Goal: Information Seeking & Learning: Understand process/instructions

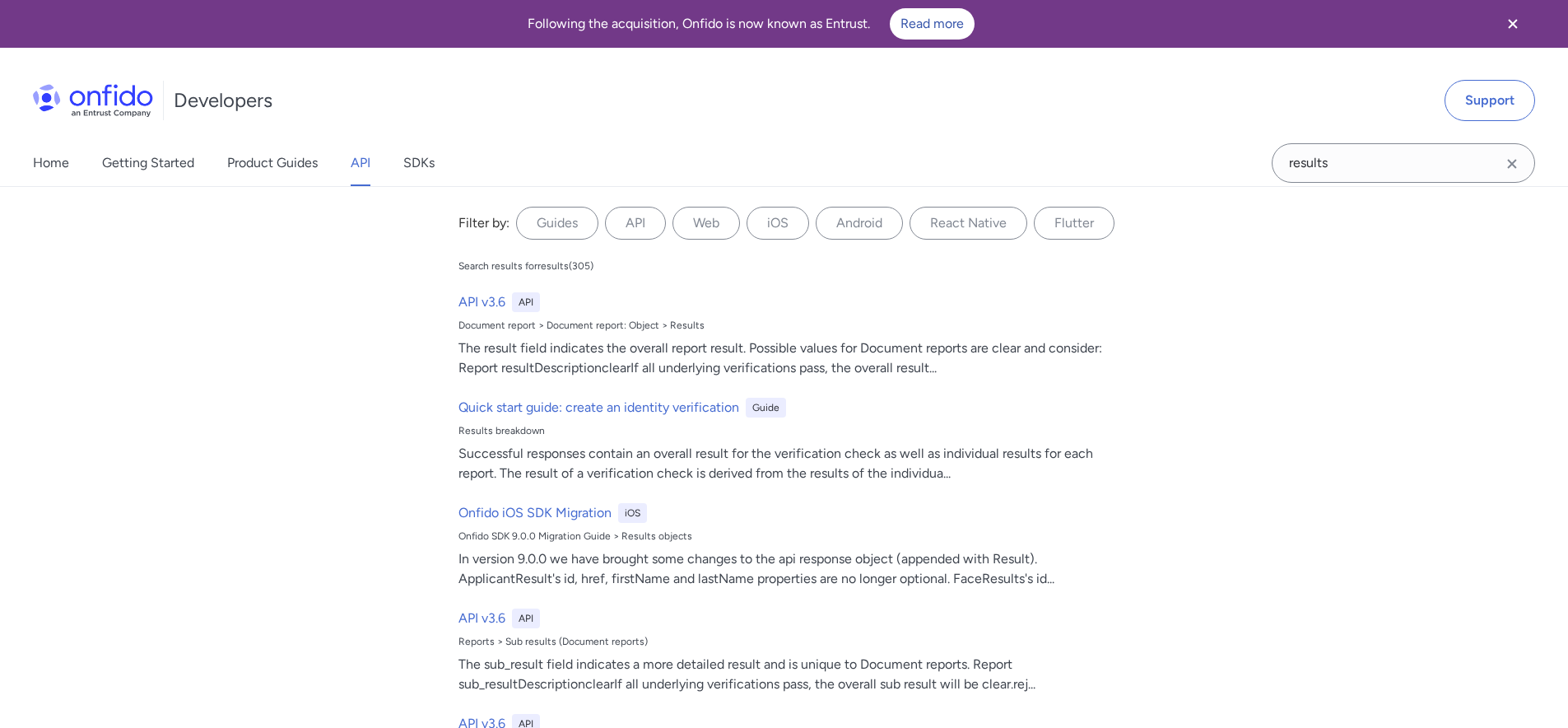
select select "http"
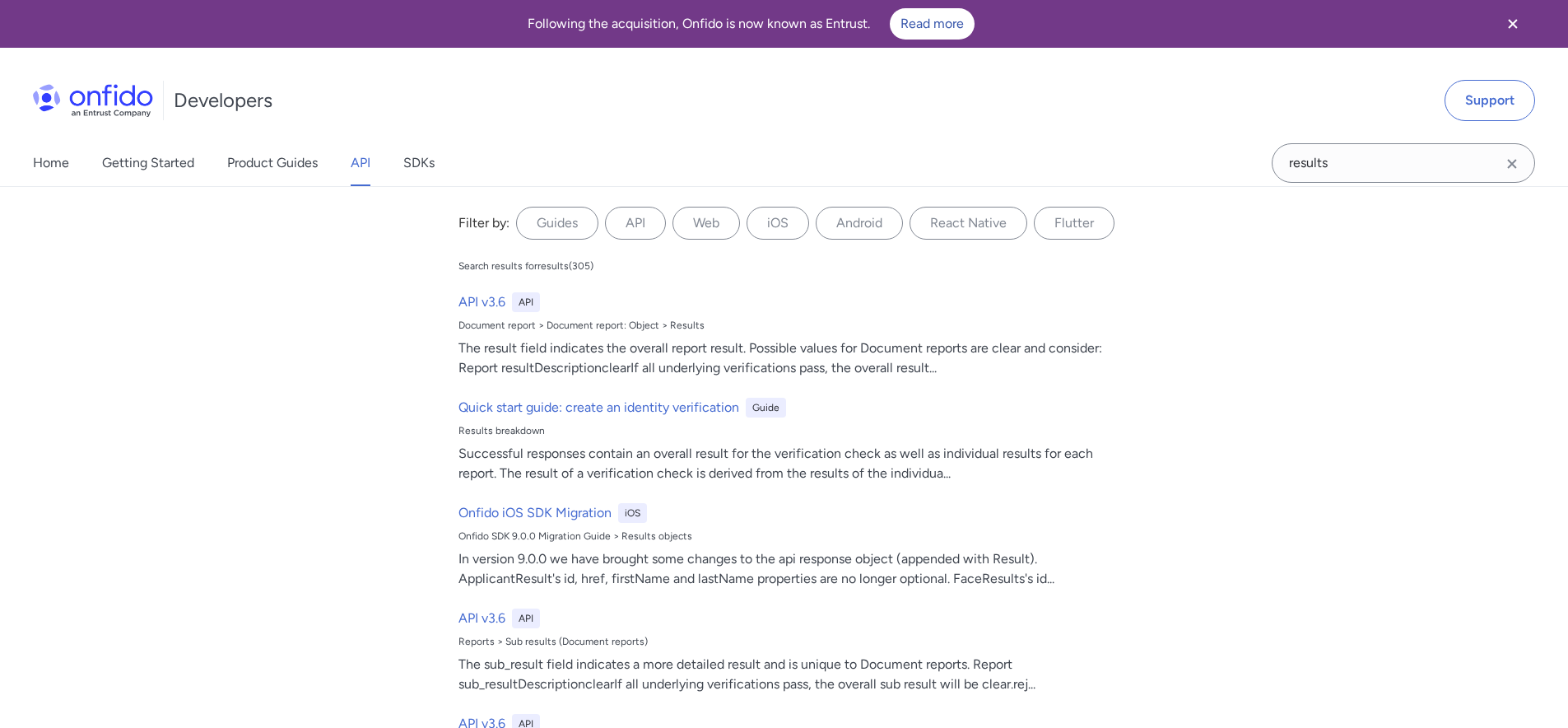
select select "http"
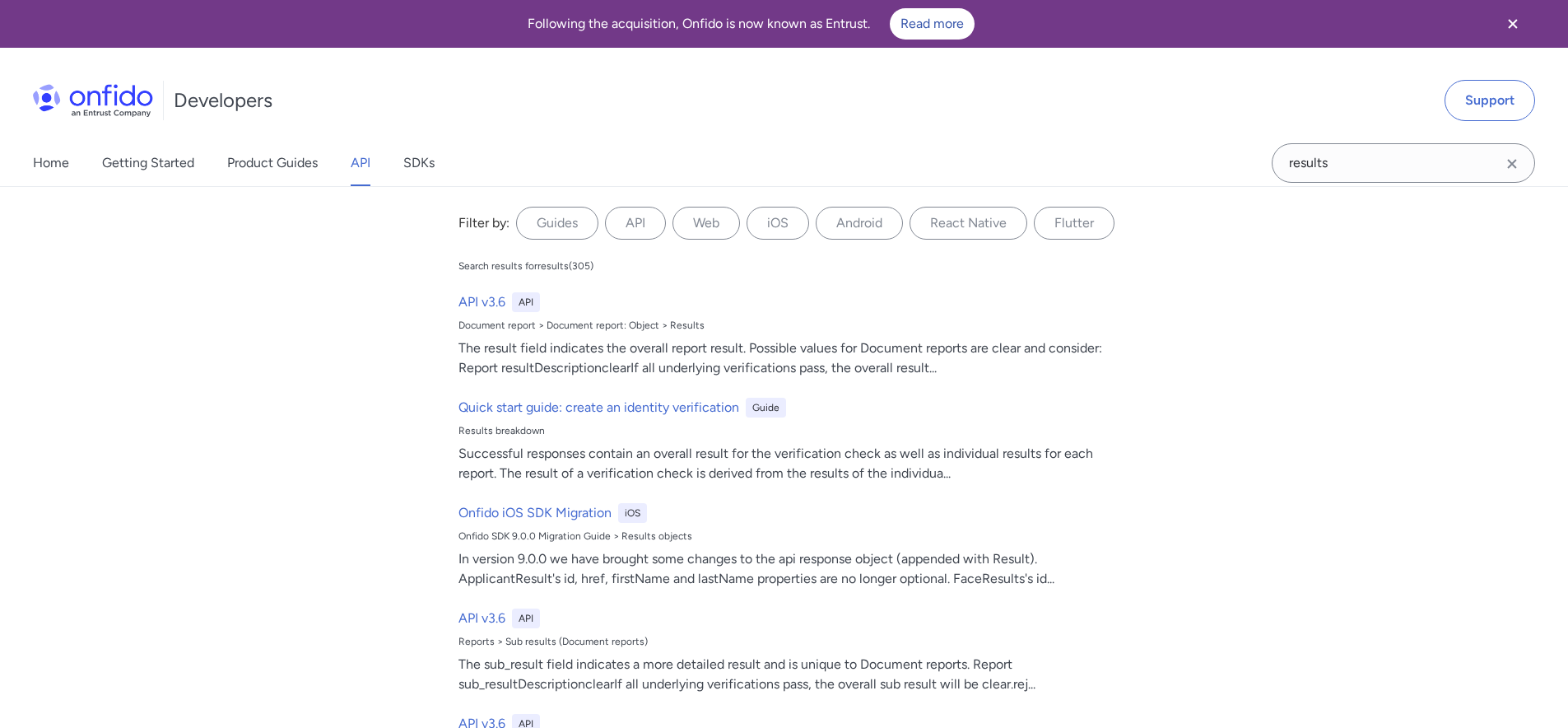
select select "http"
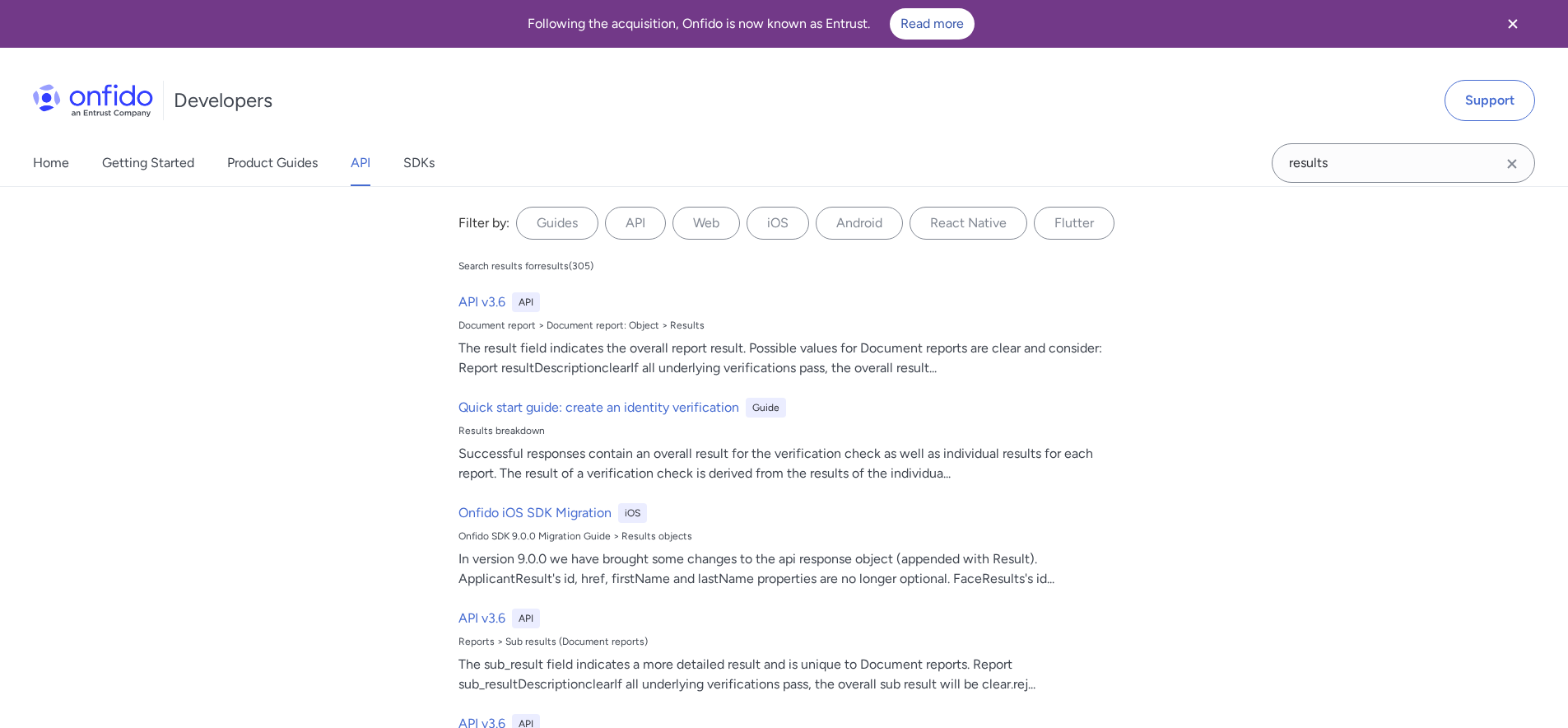
select select "http"
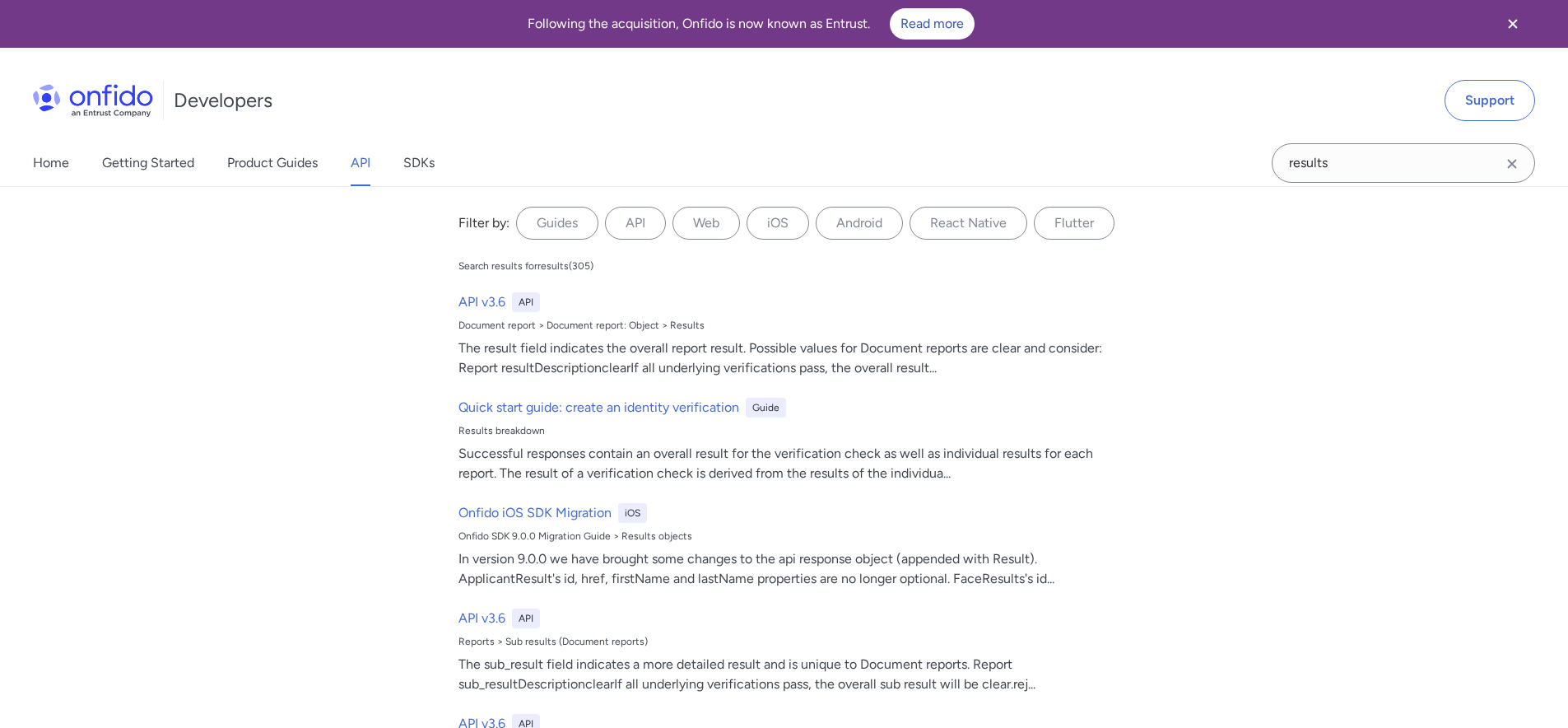
select select "http"
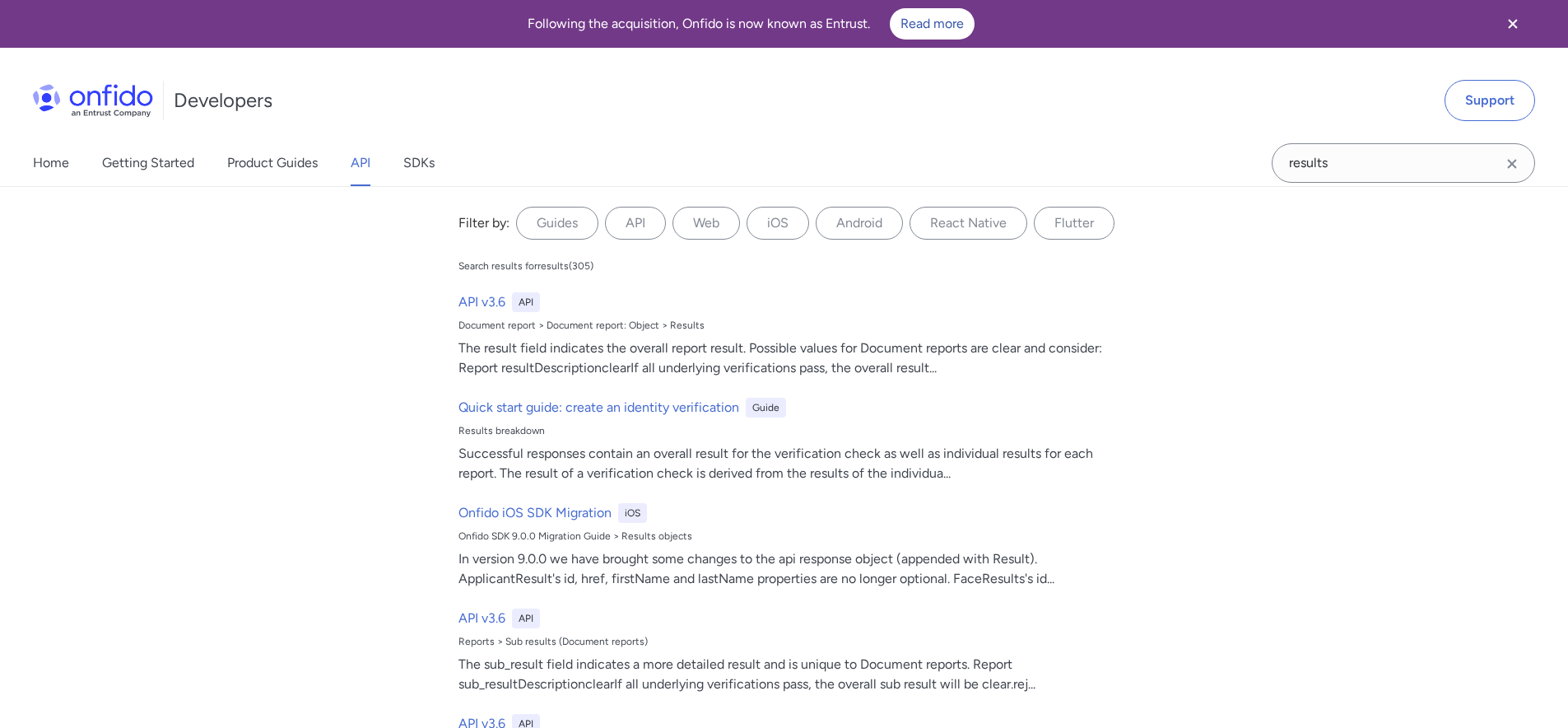
select select "http"
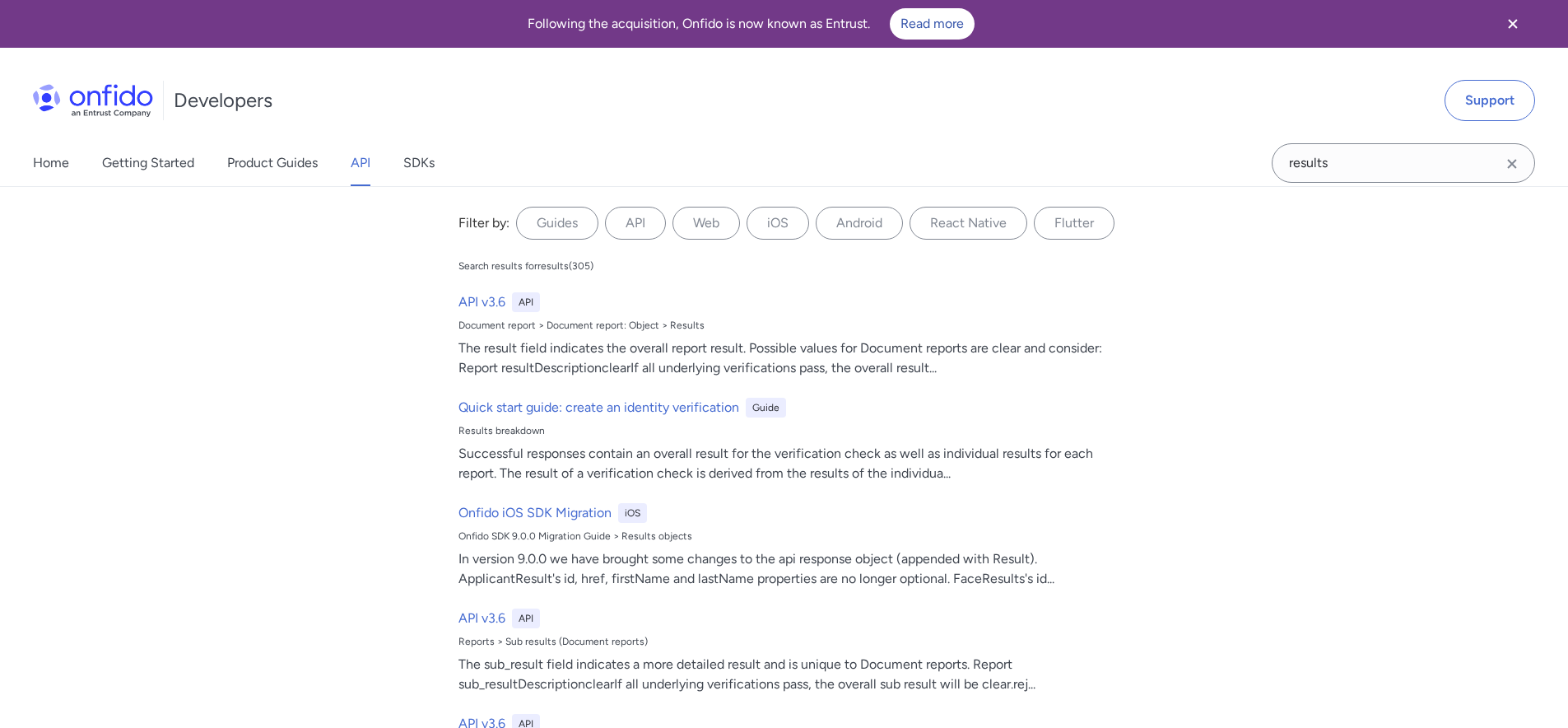
select select "http"
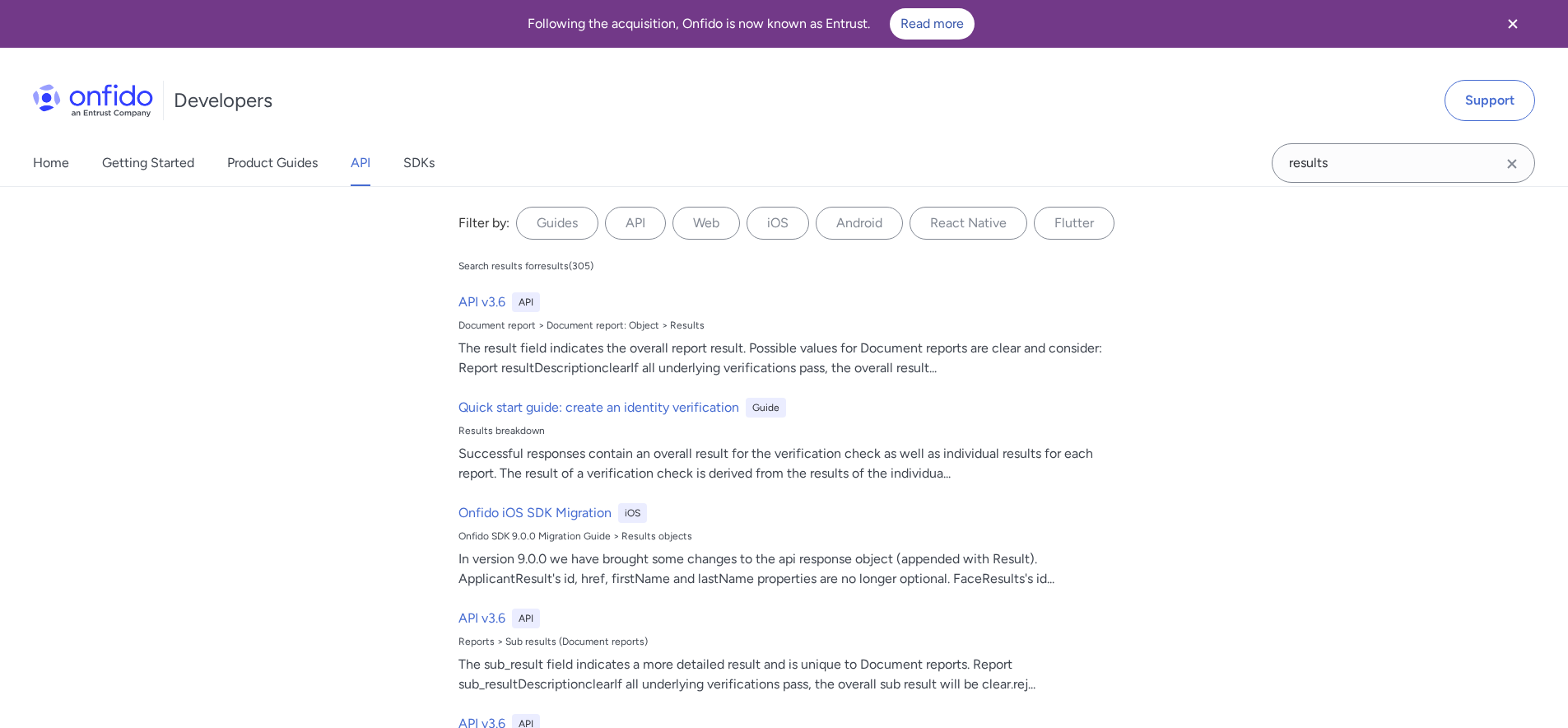
select select "http"
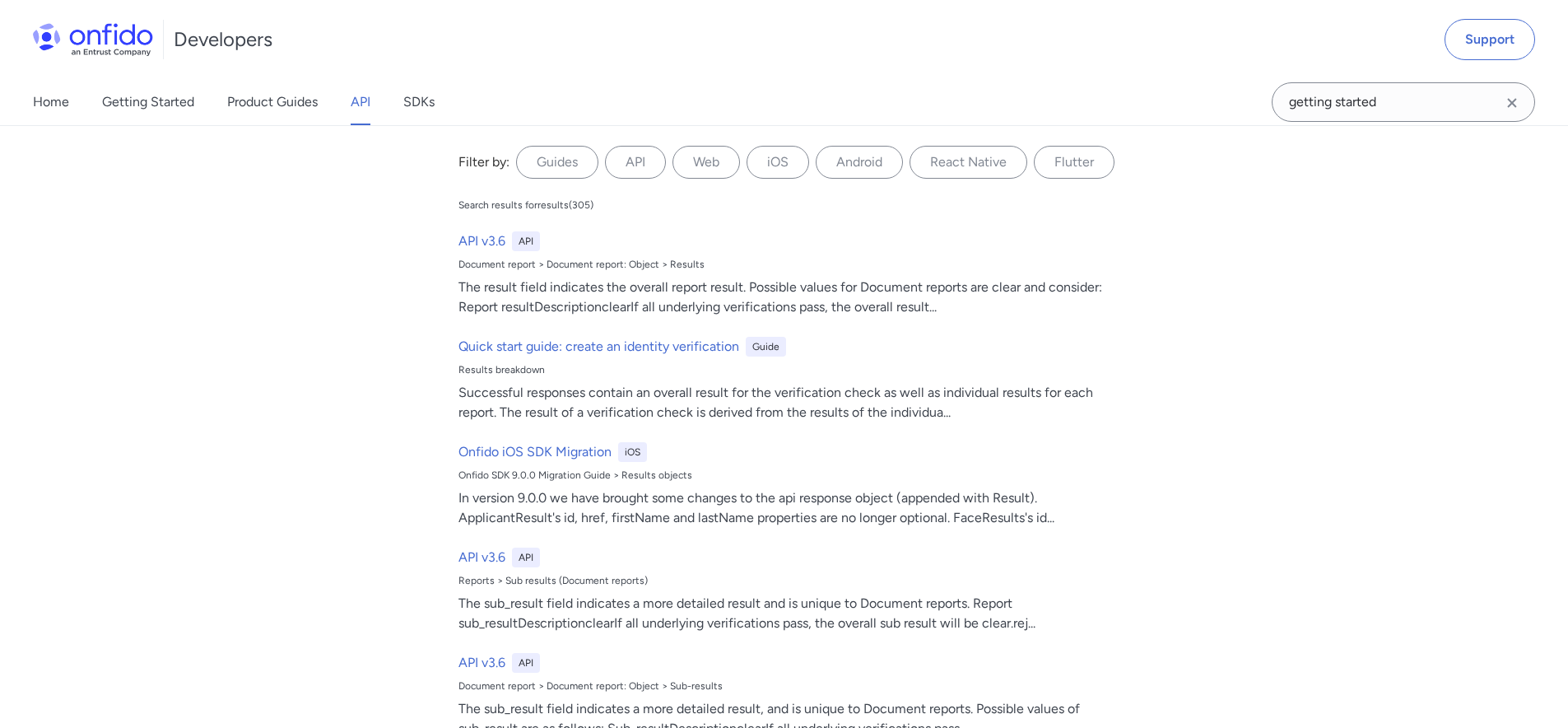
type input "getting started"
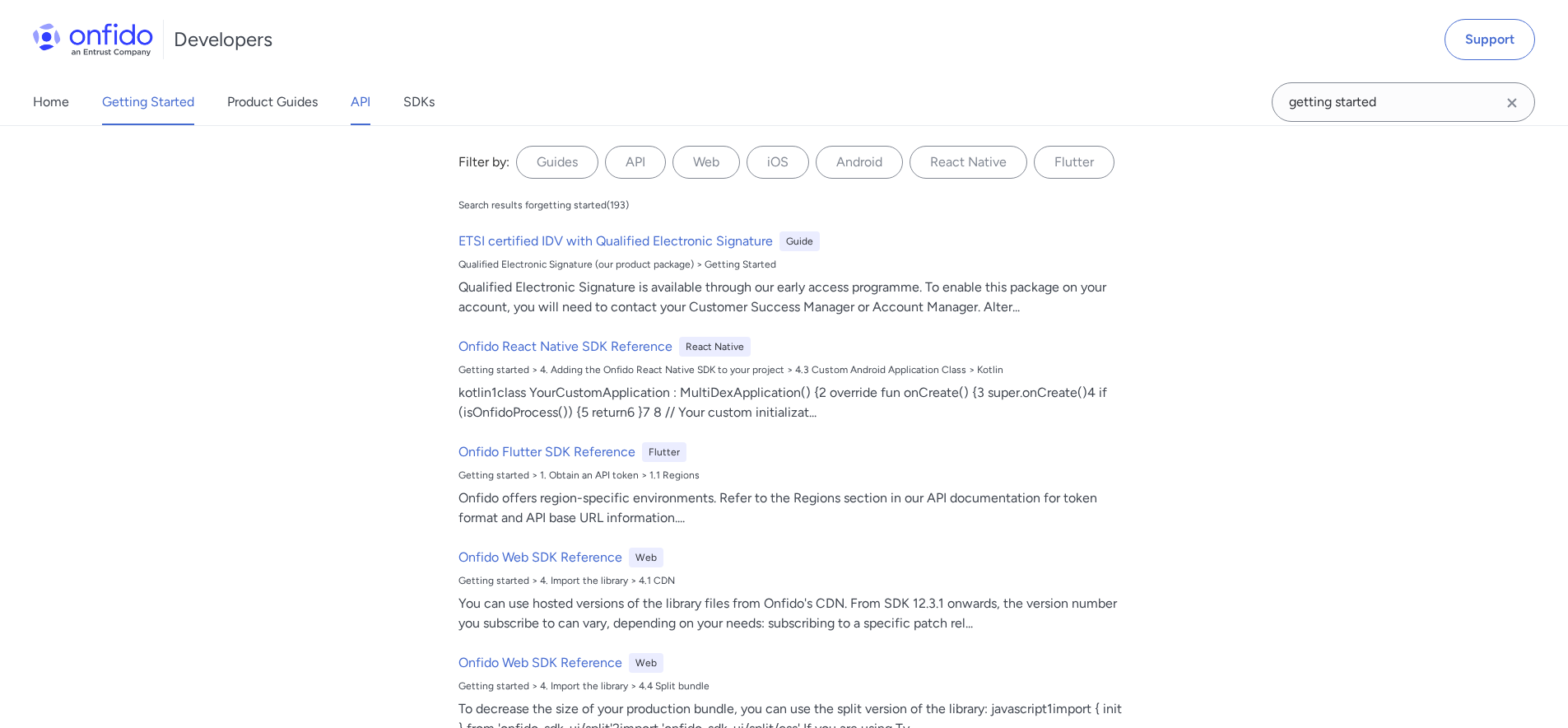
click at [159, 95] on link "Getting Started" at bounding box center [147, 102] width 92 height 46
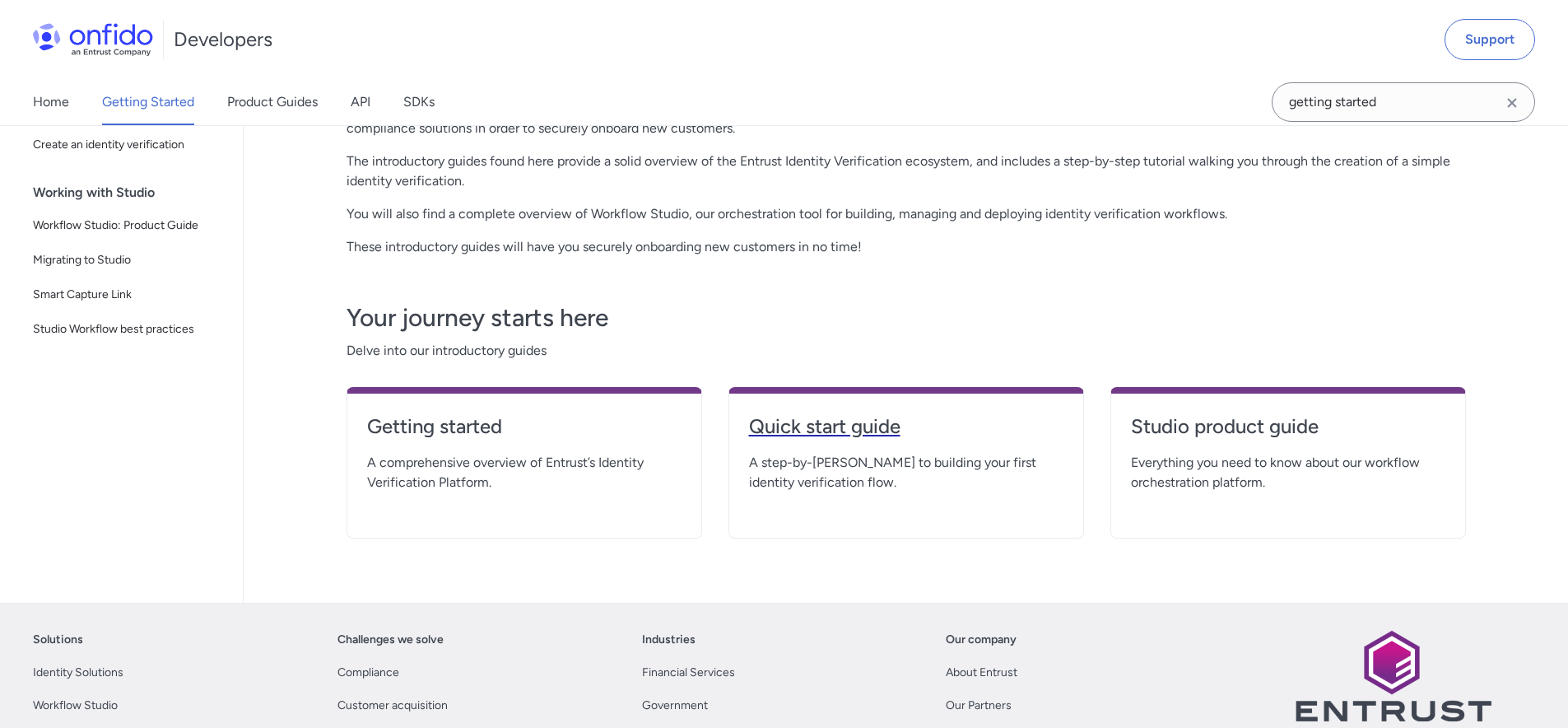
click at [863, 438] on h4 "Quick start guide" at bounding box center [906, 426] width 315 height 26
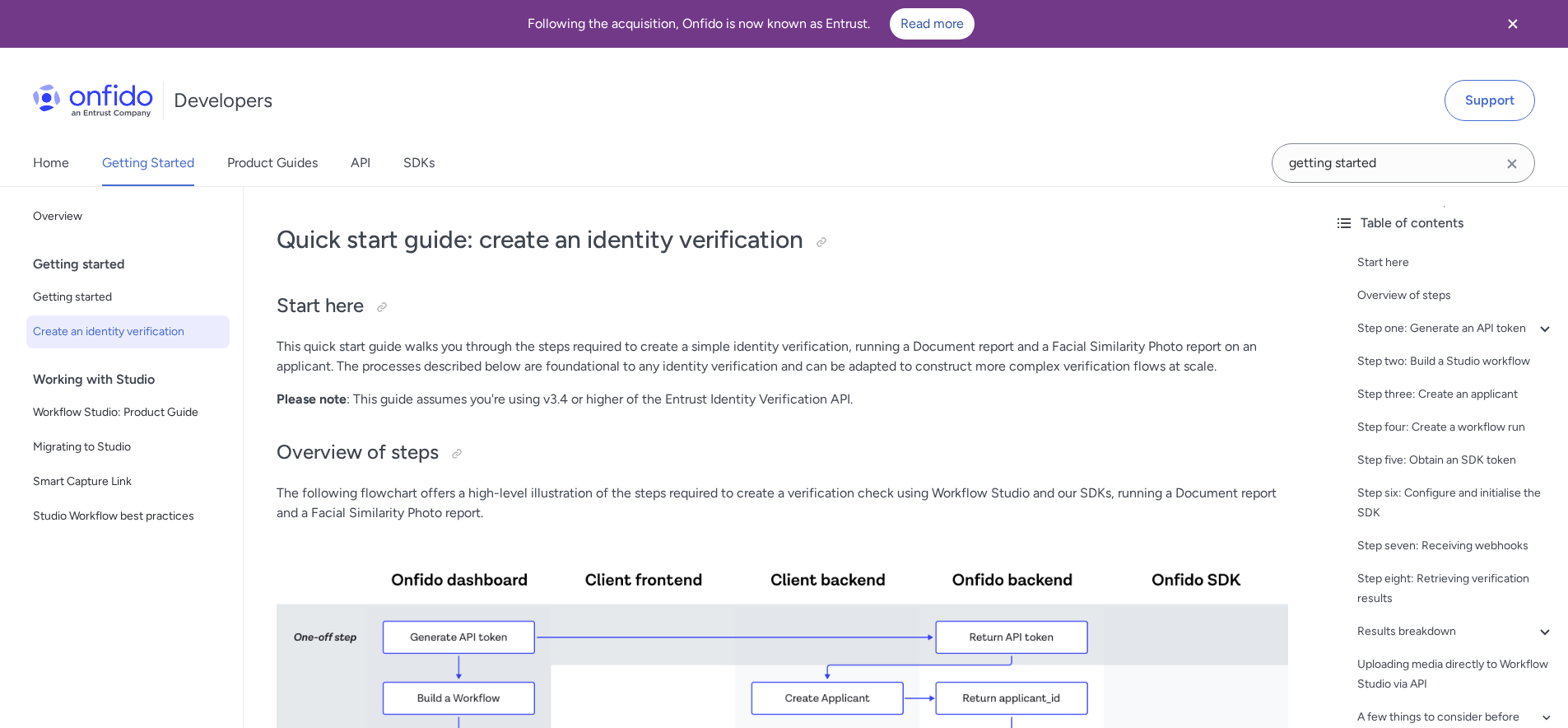
drag, startPoint x: 723, startPoint y: 189, endPoint x: 656, endPoint y: 153, distance: 76.1
